Goal: Task Accomplishment & Management: Use online tool/utility

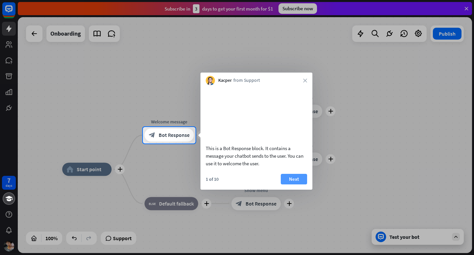
click at [301, 184] on button "Next" at bounding box center [294, 179] width 26 height 11
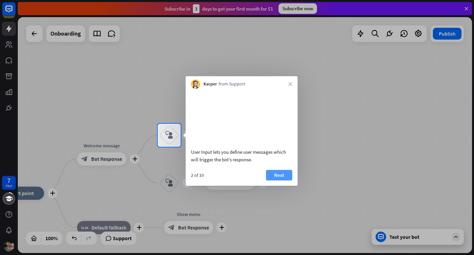
click at [291, 180] on button "Next" at bounding box center [279, 175] width 26 height 11
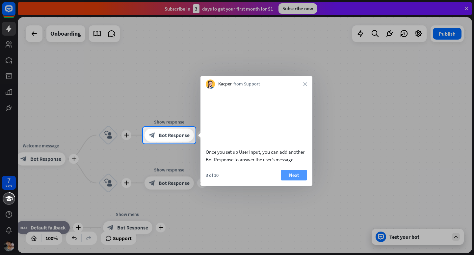
click at [293, 180] on button "Next" at bounding box center [294, 175] width 26 height 11
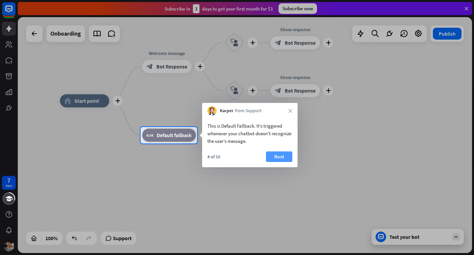
click at [279, 156] on button "Next" at bounding box center [279, 156] width 26 height 11
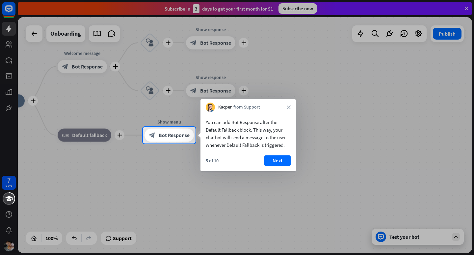
click at [279, 166] on div "5 of 10 Next" at bounding box center [249, 163] width 96 height 16
click at [278, 163] on button "Next" at bounding box center [278, 160] width 26 height 11
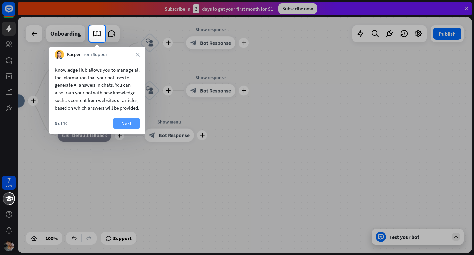
click at [130, 120] on button "Next" at bounding box center [126, 123] width 26 height 11
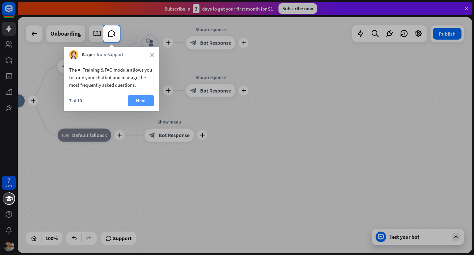
click at [144, 100] on button "Next" at bounding box center [141, 100] width 26 height 11
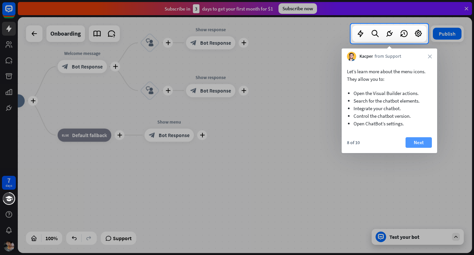
click at [415, 141] on button "Next" at bounding box center [419, 142] width 26 height 11
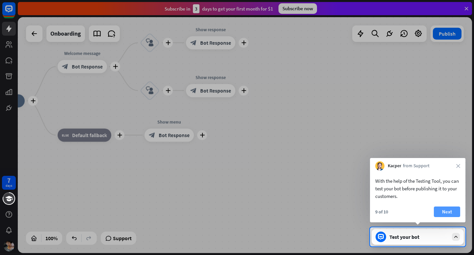
click at [447, 215] on button "Next" at bounding box center [447, 211] width 26 height 11
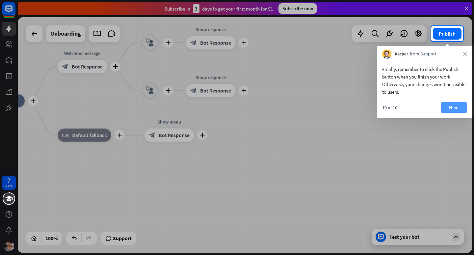
click at [457, 108] on button "Next" at bounding box center [454, 107] width 26 height 11
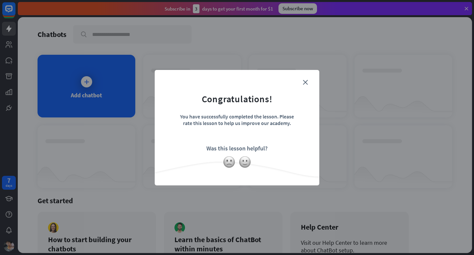
click at [342, 170] on div "close Congratulations! You have successfully completed the lesson. Please rate …" at bounding box center [237, 127] width 474 height 255
click at [245, 163] on img at bounding box center [245, 162] width 13 height 13
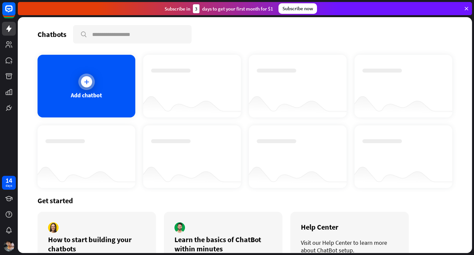
click at [86, 85] on icon at bounding box center [86, 81] width 7 height 7
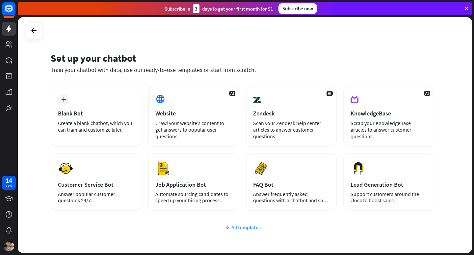
click at [230, 227] on div "All templates" at bounding box center [243, 227] width 384 height 7
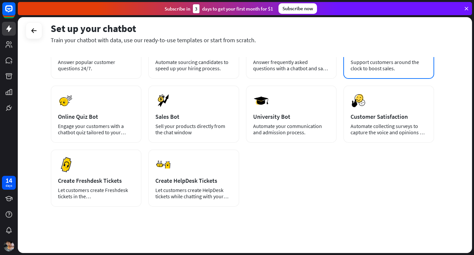
scroll to position [22, 0]
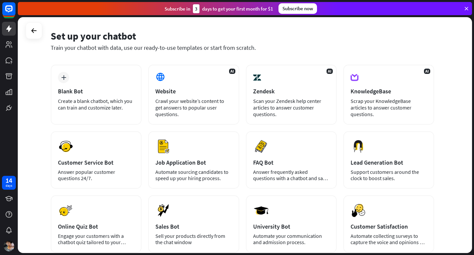
click at [474, 74] on div "Set up your chatbot Train your chatbot with data, use our ready-to-use template…" at bounding box center [246, 136] width 457 height 238
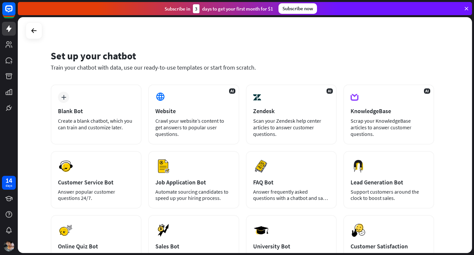
scroll to position [2, 0]
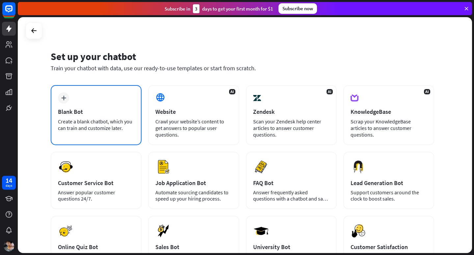
click at [76, 108] on div "Blank Bot" at bounding box center [96, 112] width 76 height 8
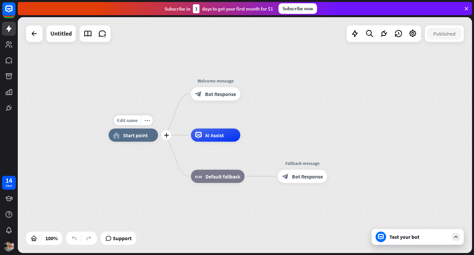
click at [128, 134] on span "Start point" at bounding box center [135, 135] width 25 height 7
